Goal: Navigation & Orientation: Understand site structure

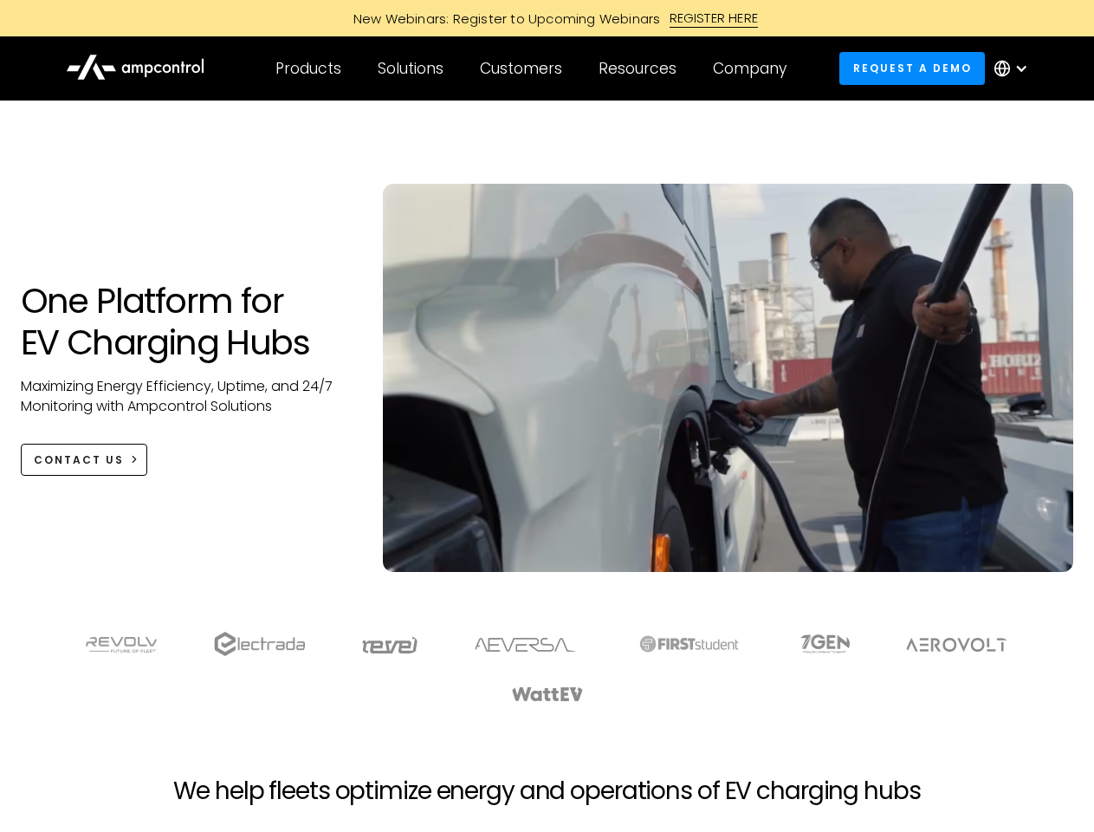
click at [533, 68] on div "Customers" at bounding box center [521, 68] width 82 height 19
click at [308, 68] on div "Products" at bounding box center [309, 68] width 66 height 19
click at [412, 68] on div "Solutions" at bounding box center [411, 68] width 66 height 19
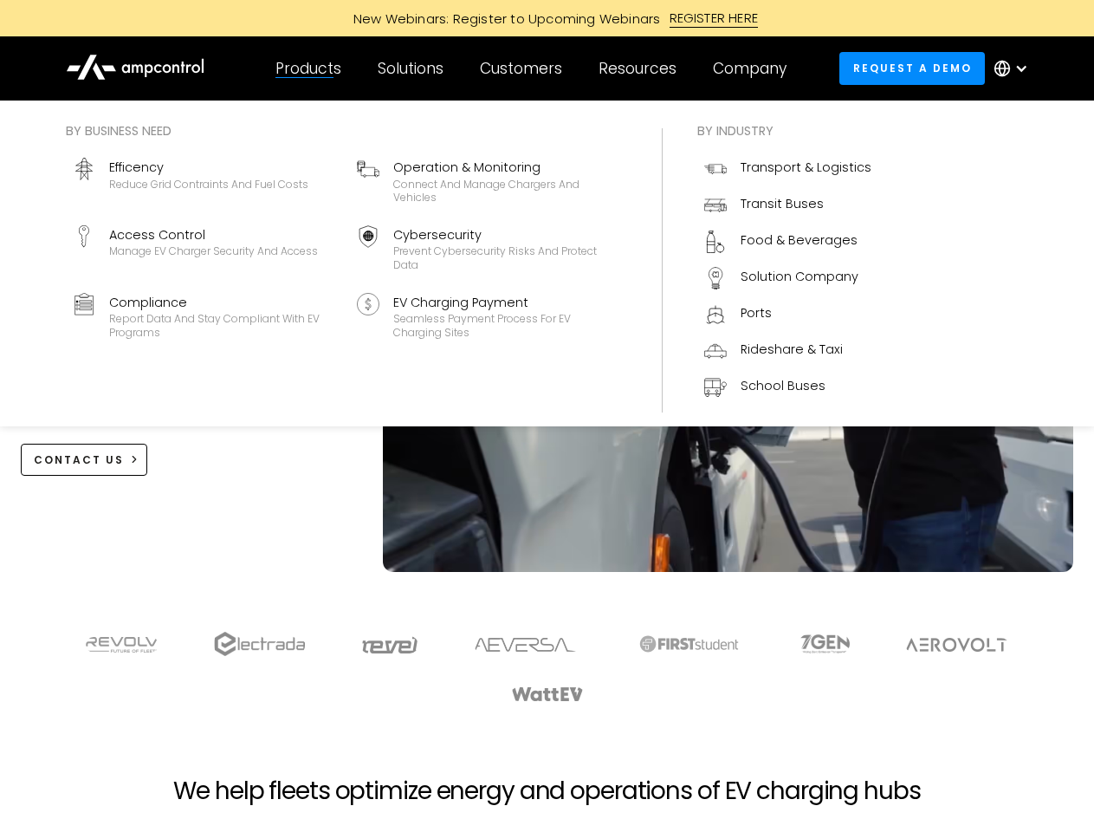
click at [524, 68] on div "Customers" at bounding box center [521, 68] width 82 height 19
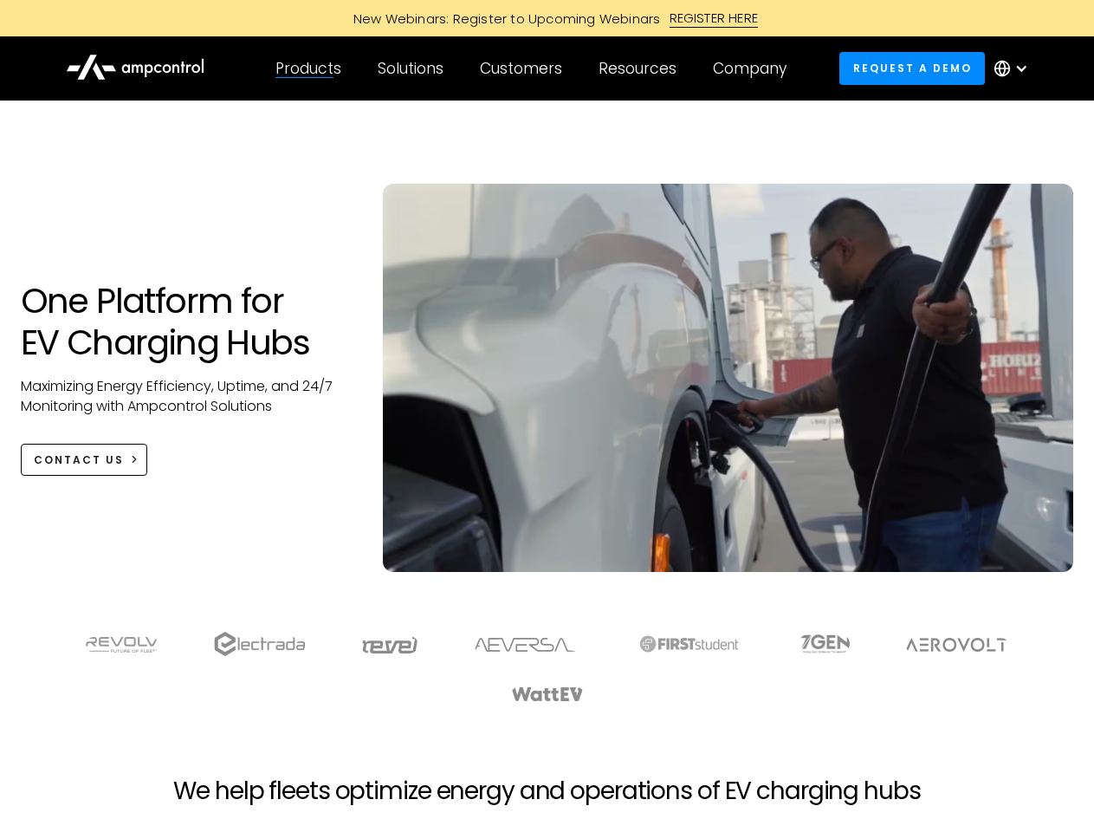
click at [641, 68] on div "Resources" at bounding box center [638, 68] width 78 height 19
click at [756, 68] on div "Company" at bounding box center [750, 68] width 74 height 19
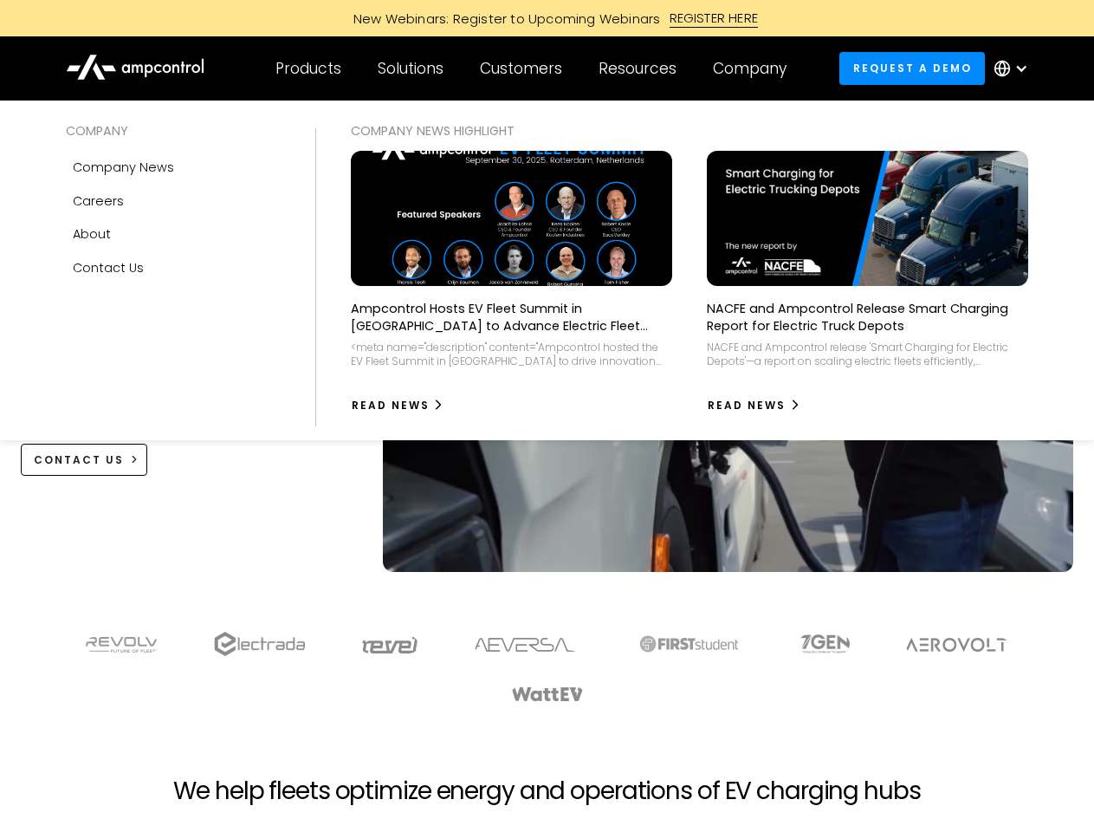
click at [1015, 68] on div at bounding box center [1022, 69] width 14 height 14
